Goal: Task Accomplishment & Management: Use online tool/utility

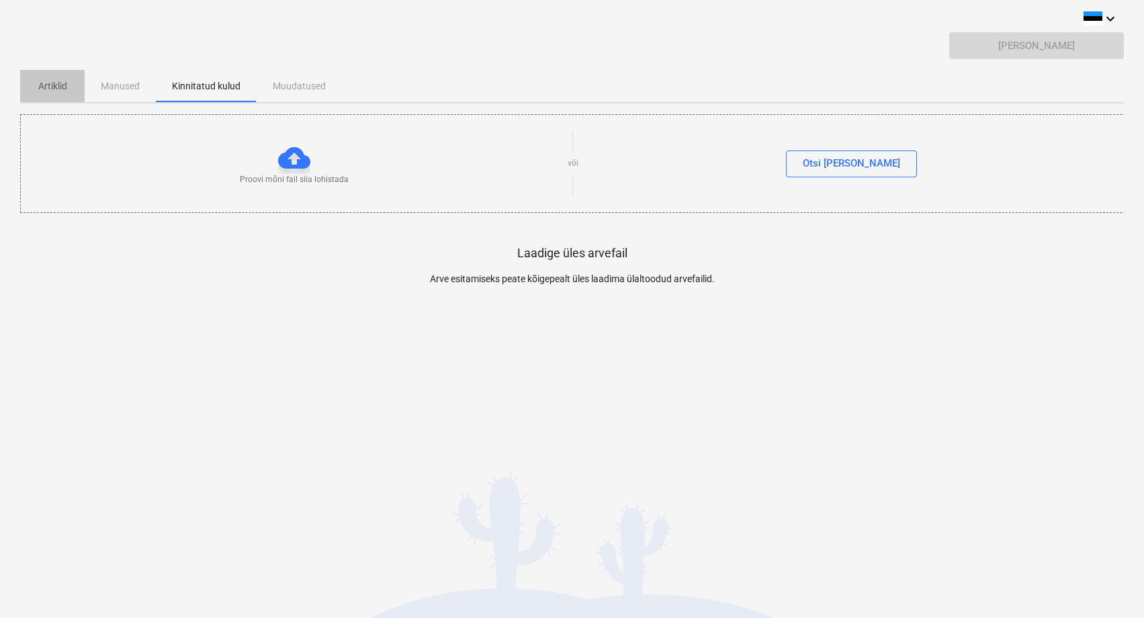
click at [60, 85] on p "Artiklid" at bounding box center [52, 86] width 32 height 14
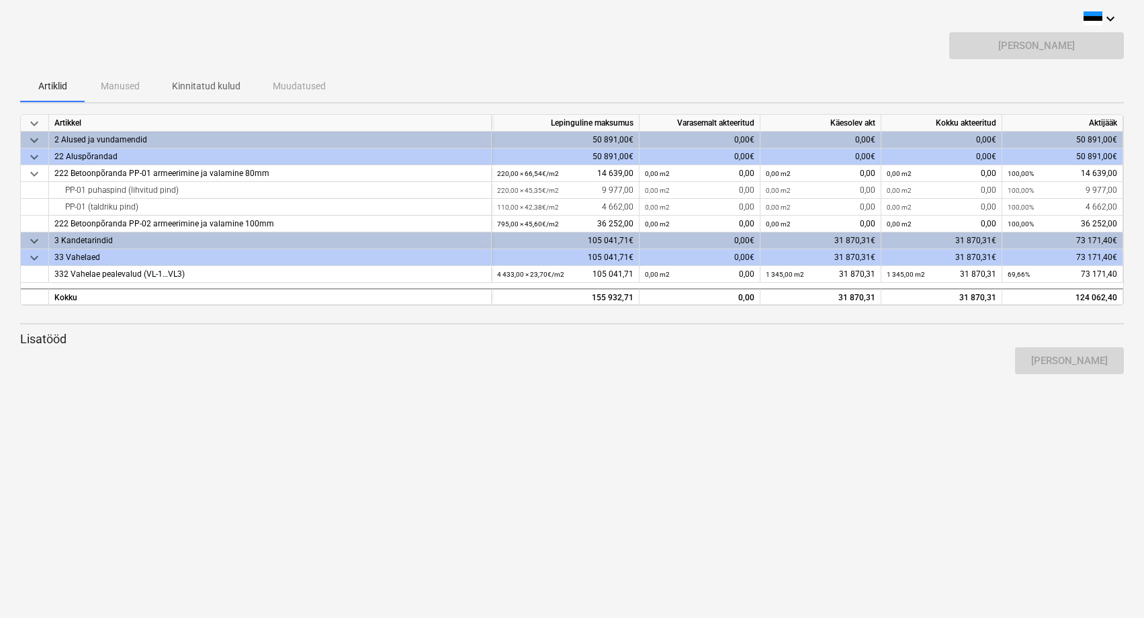
click at [205, 81] on p "Kinnitatud kulud" at bounding box center [206, 86] width 69 height 14
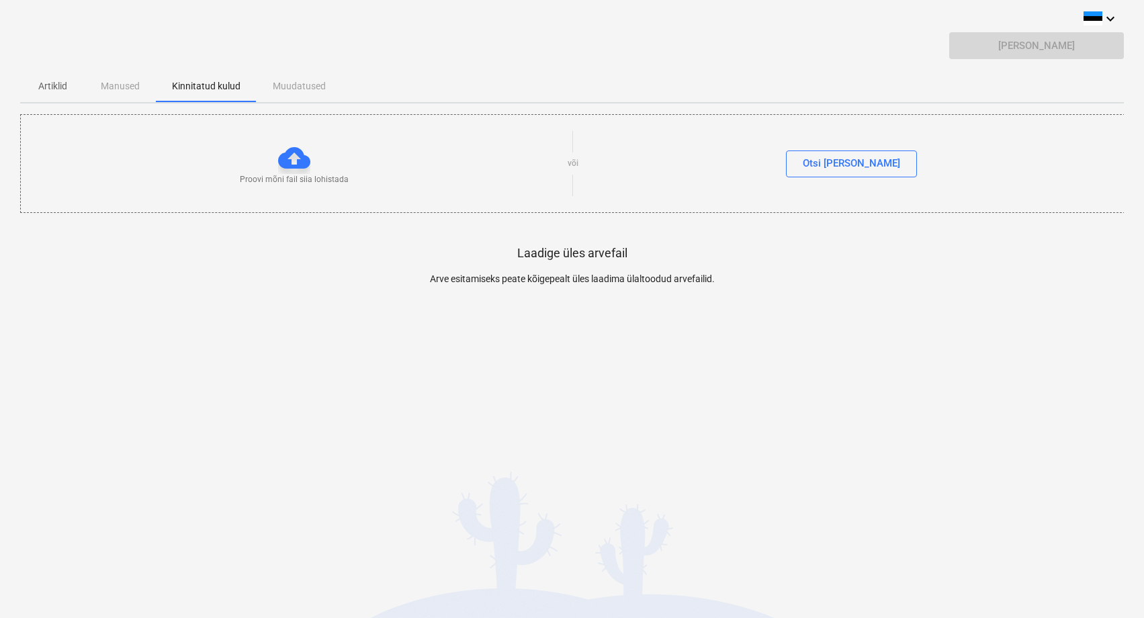
click at [318, 90] on div "Artiklid Manused Kinnitatud kulud Muudatused" at bounding box center [572, 86] width 1104 height 32
click at [56, 89] on p "Artiklid" at bounding box center [52, 86] width 32 height 14
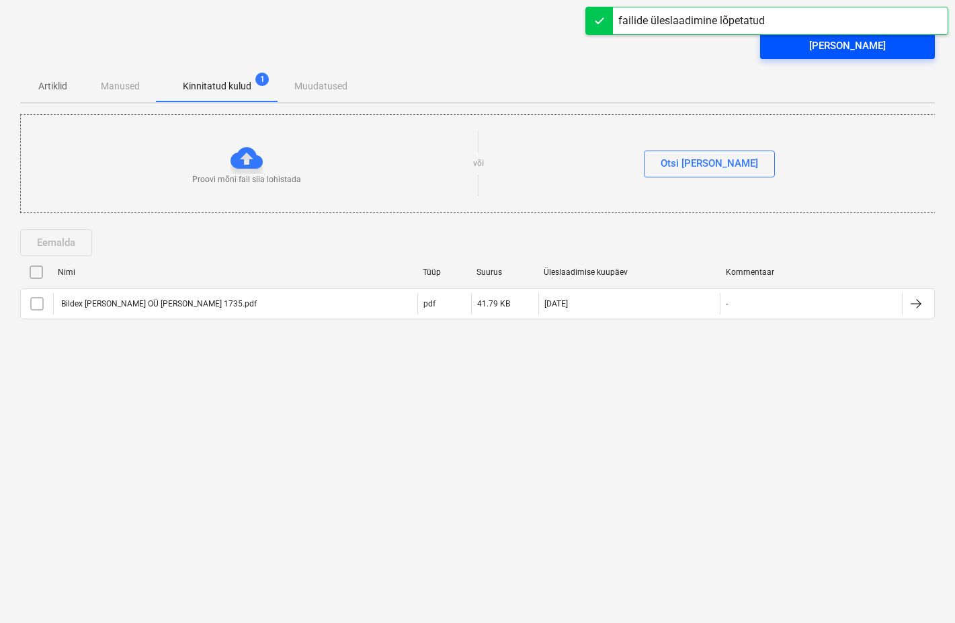
click at [826, 46] on div "[PERSON_NAME]" at bounding box center [847, 45] width 77 height 17
